Goal: Navigation & Orientation: Find specific page/section

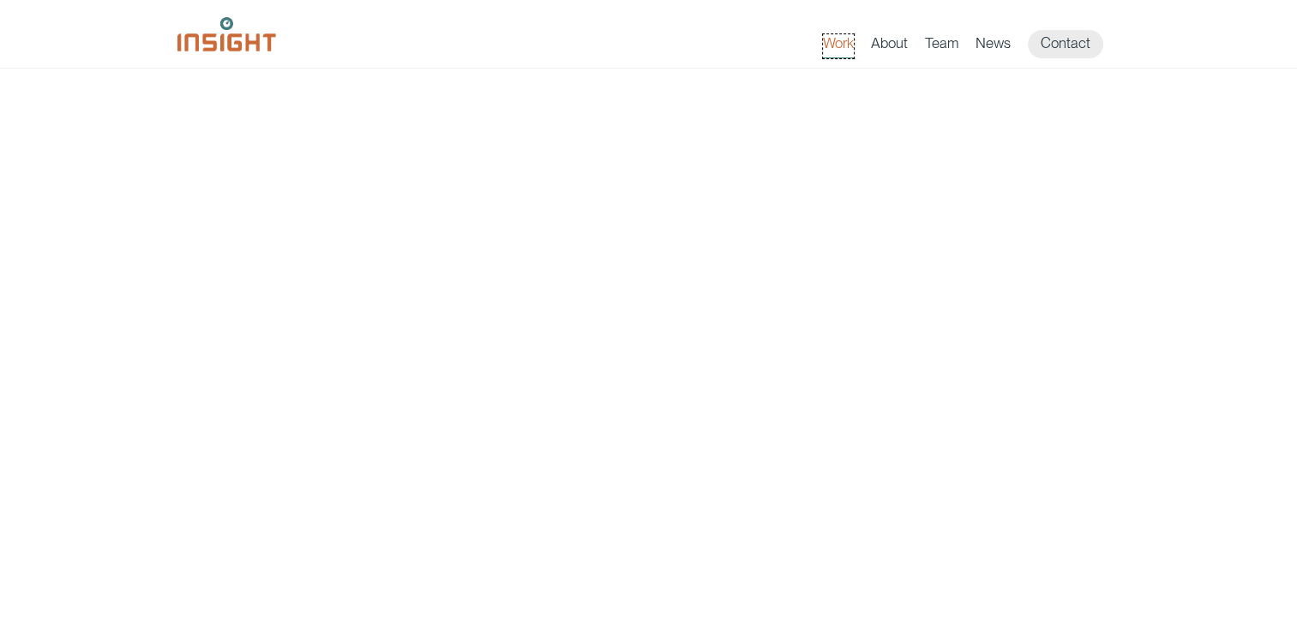
click at [840, 39] on link "Work" at bounding box center [838, 46] width 31 height 24
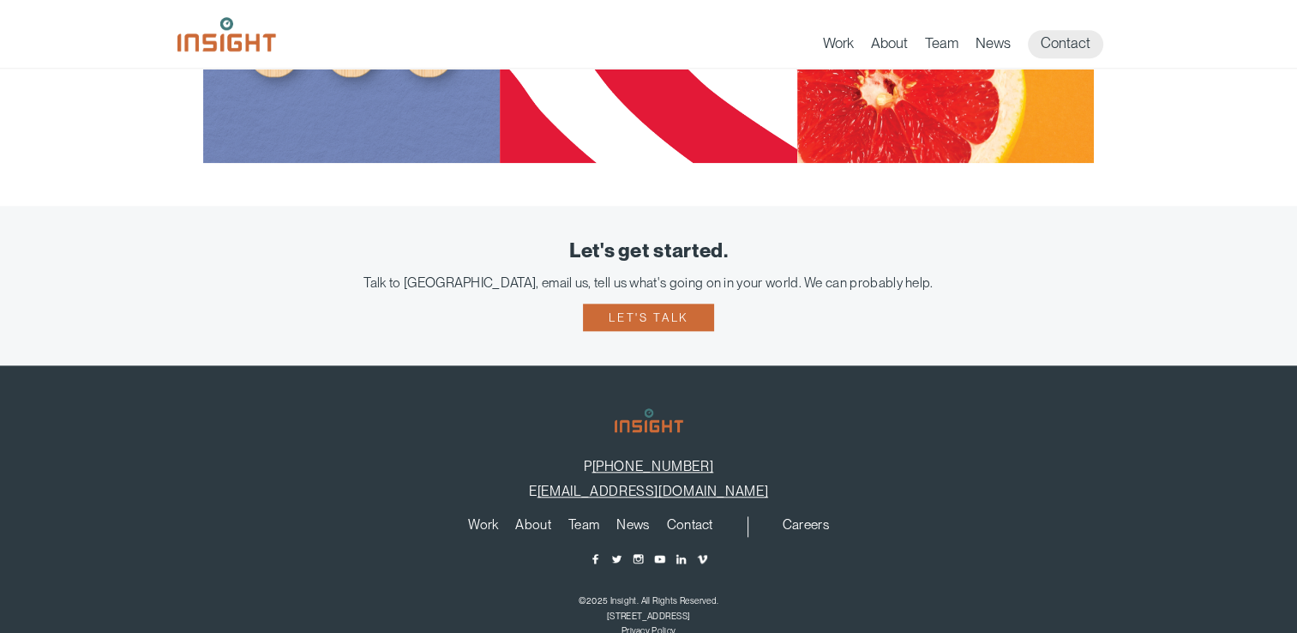
scroll to position [1944, 0]
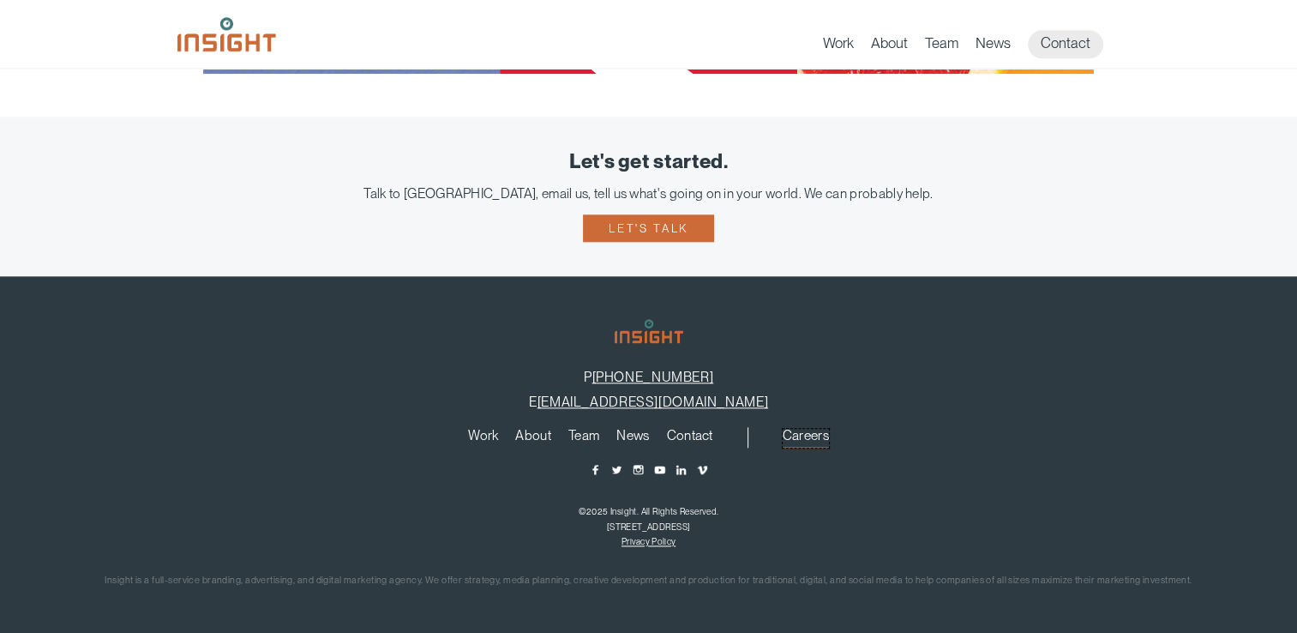
click at [802, 444] on link "Careers" at bounding box center [806, 438] width 46 height 19
